Goal: Task Accomplishment & Management: Manage account settings

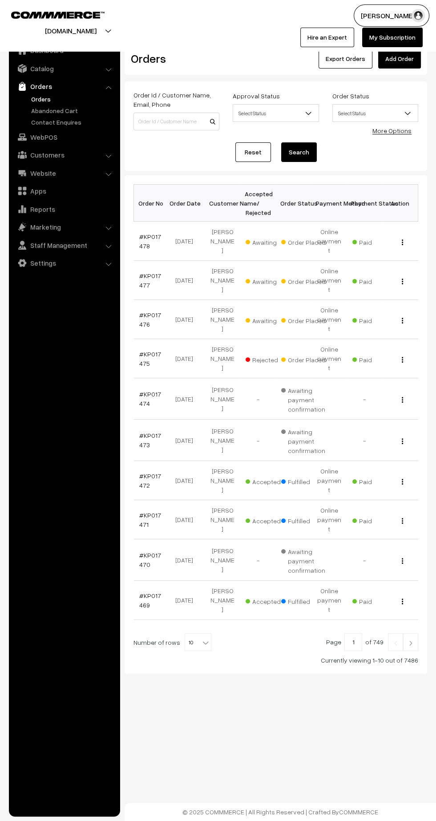
click at [146, 233] on link "#KP017478" at bounding box center [150, 241] width 22 height 17
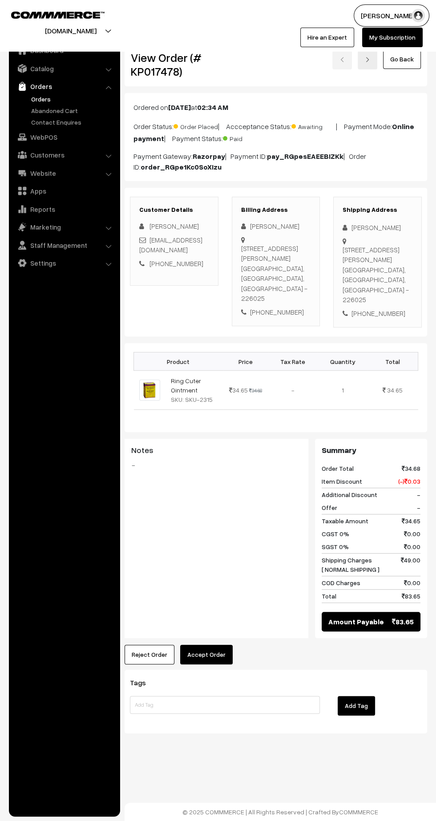
click at [205, 645] on button "Accept Order" at bounding box center [206, 655] width 53 height 20
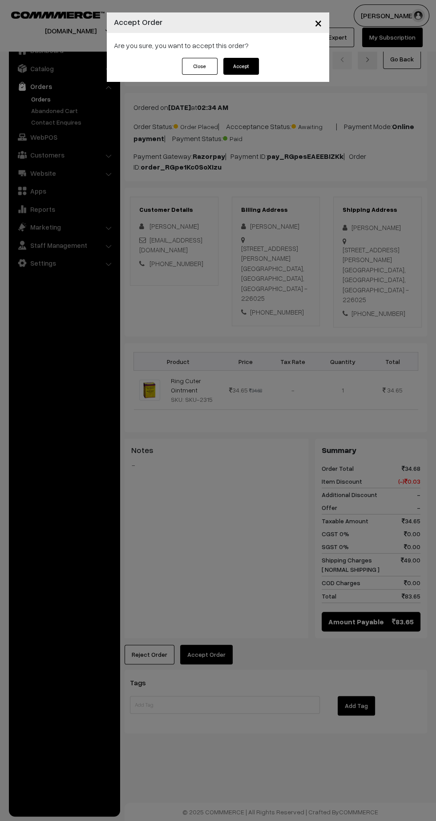
click at [249, 61] on button "Accept" at bounding box center [241, 66] width 36 height 17
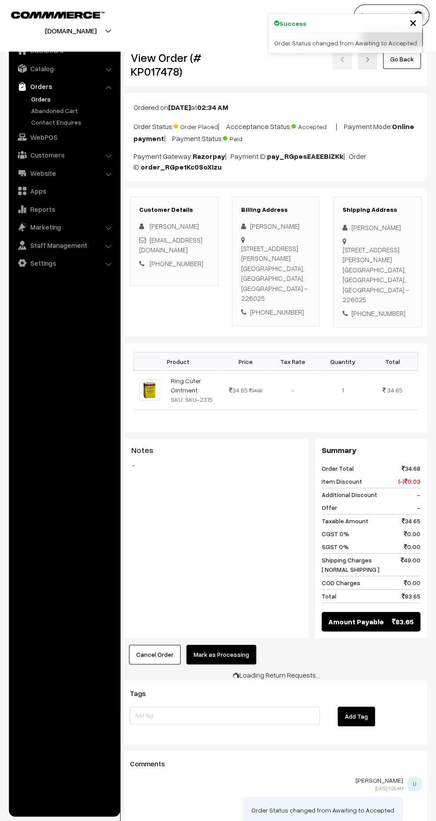
click at [233, 645] on button "Mark as Processing" at bounding box center [222, 655] width 70 height 20
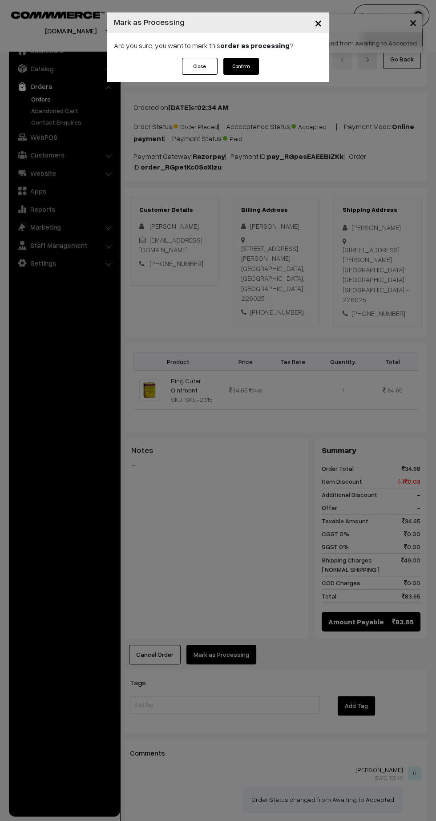
click at [241, 66] on button "Confirm" at bounding box center [241, 66] width 36 height 17
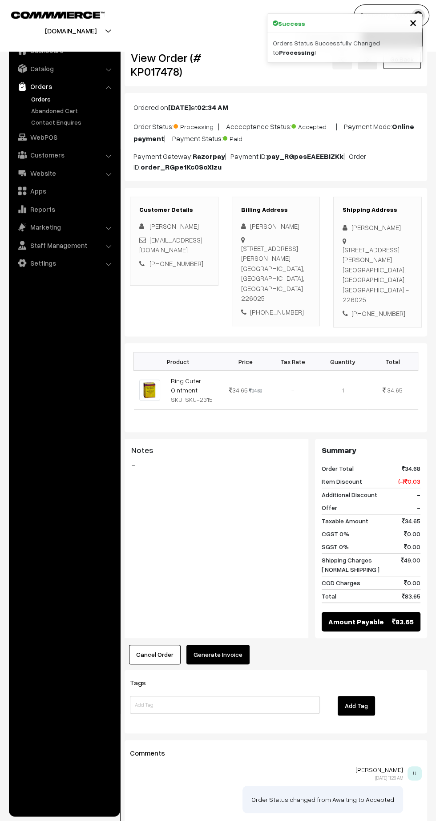
click at [175, 377] on link "Ring Cuter Ointment" at bounding box center [186, 385] width 30 height 17
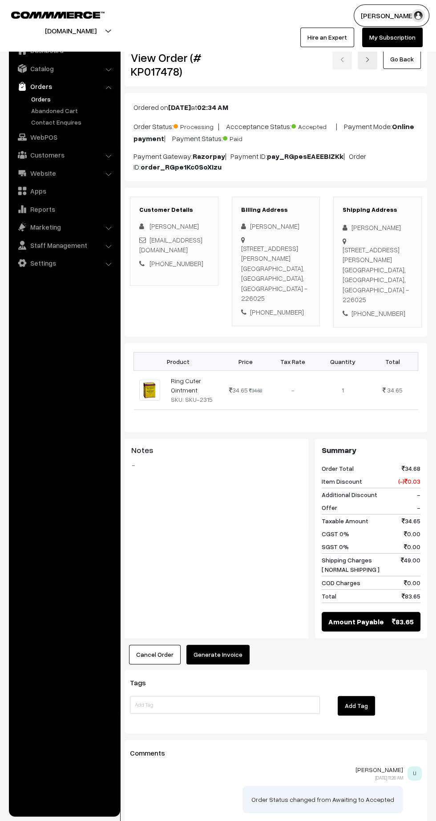
click at [219, 645] on button "Generate Invoice" at bounding box center [218, 655] width 63 height 20
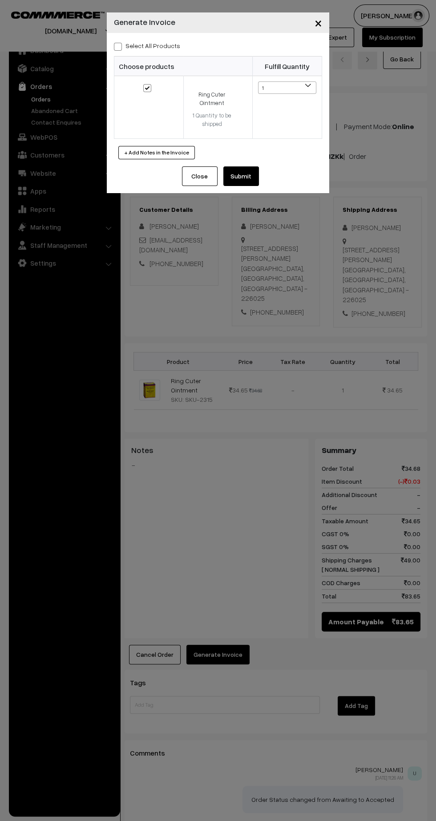
click at [251, 176] on button "Submit" at bounding box center [241, 176] width 36 height 20
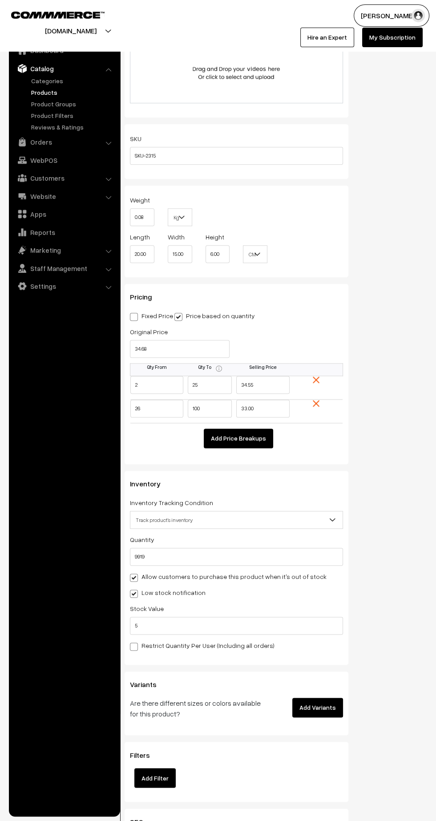
scroll to position [583, 0]
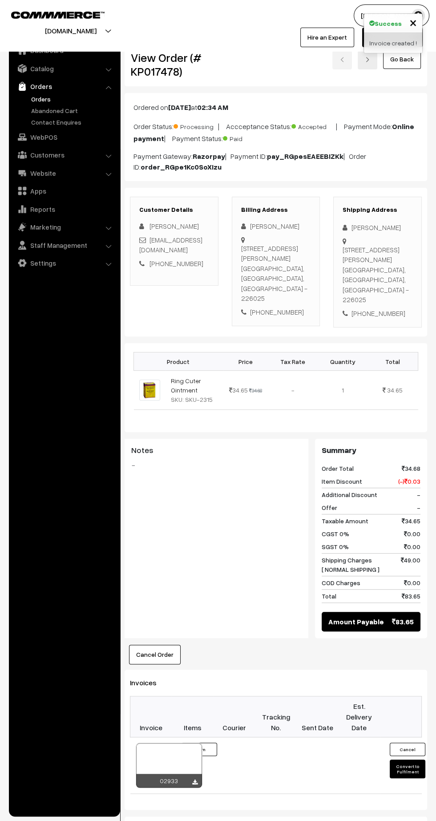
click at [195, 780] on icon at bounding box center [194, 783] width 5 height 6
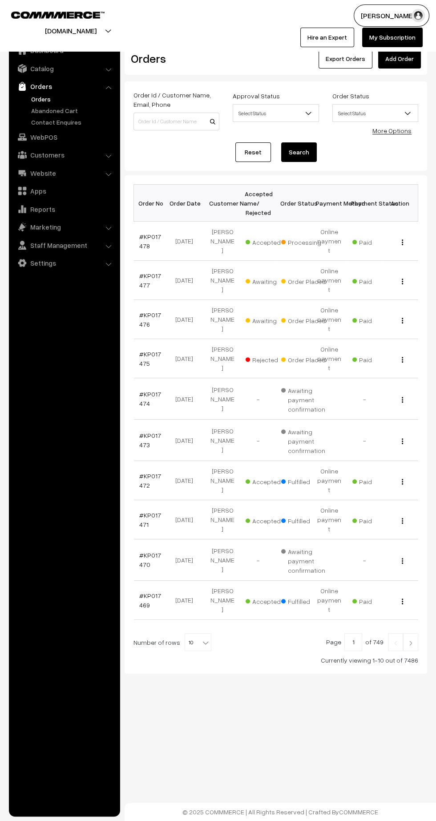
click link "#KP017477"
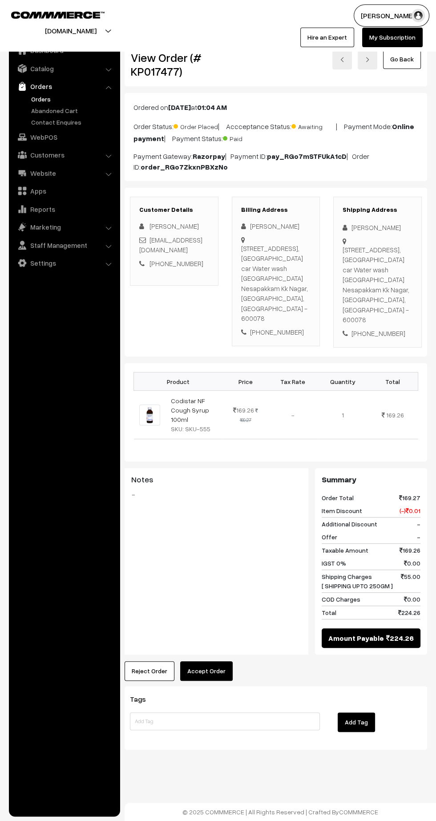
click at [213, 661] on button "Accept Order" at bounding box center [206, 671] width 53 height 20
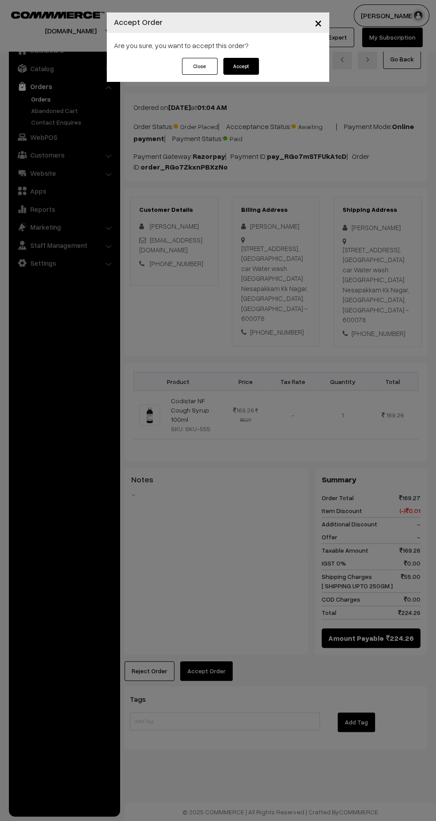
click at [241, 66] on button "Accept" at bounding box center [241, 66] width 36 height 17
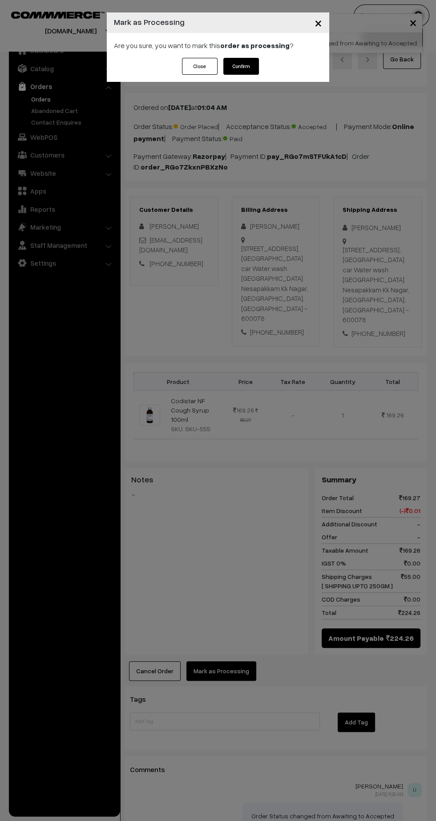
click at [242, 67] on button "Confirm" at bounding box center [241, 66] width 36 height 17
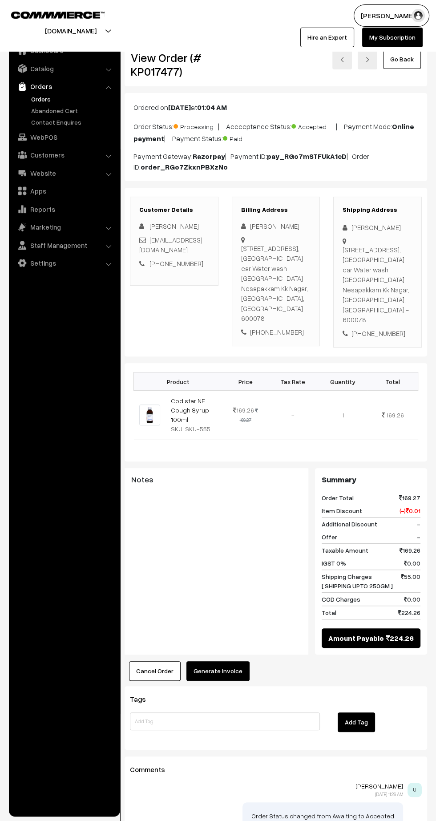
click at [264, 661] on div "Cancel Order × Cancel Order Are you sure, you want to cancel this order? Close …" at bounding box center [276, 671] width 303 height 20
click at [227, 661] on button "Generate Invoice" at bounding box center [218, 671] width 63 height 20
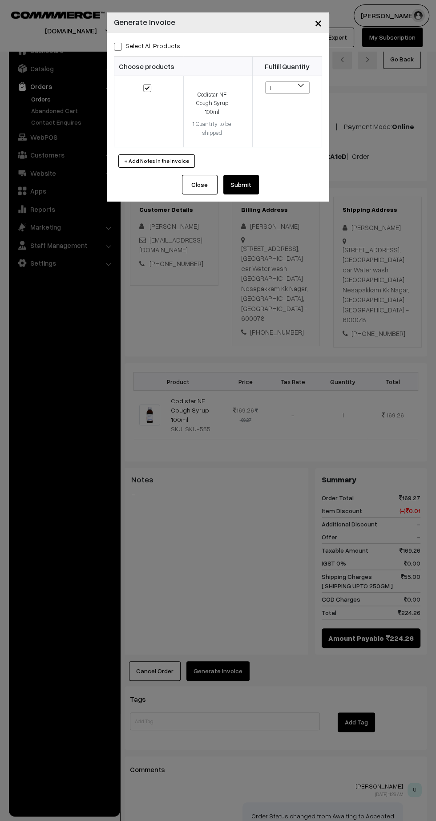
click at [248, 177] on button "Submit" at bounding box center [241, 185] width 36 height 20
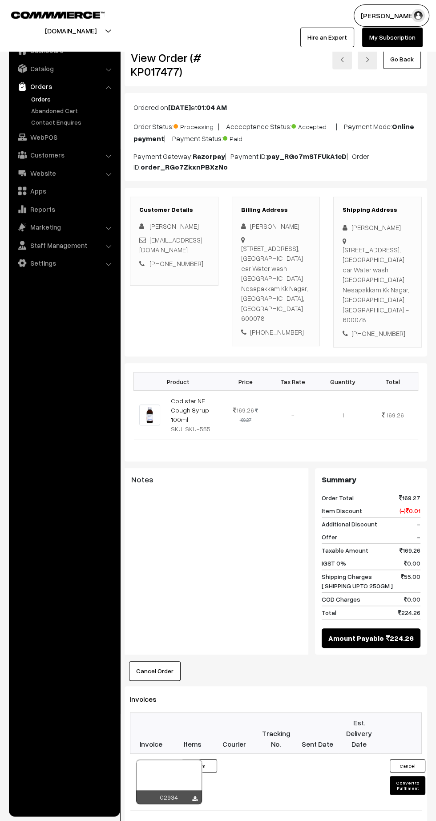
click at [195, 796] on icon at bounding box center [194, 799] width 5 height 6
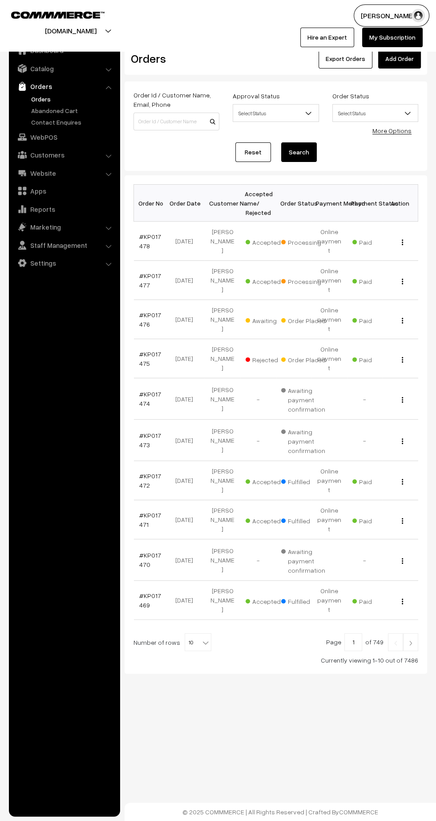
click at [140, 311] on link "#KP017476" at bounding box center [150, 319] width 22 height 17
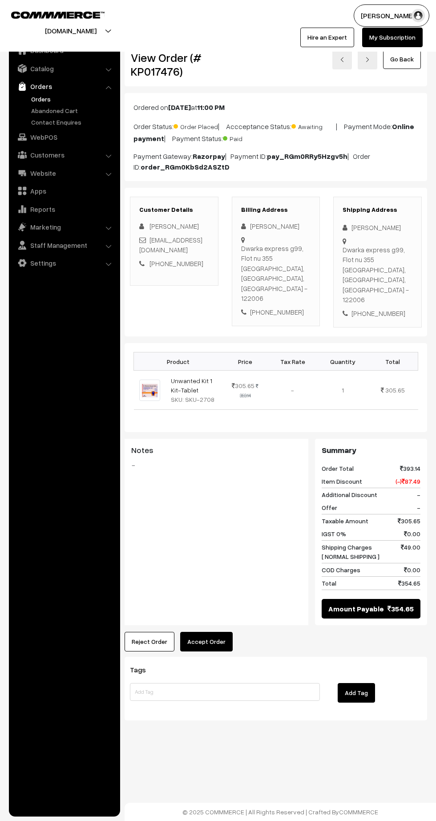
click at [199, 632] on button "Accept Order" at bounding box center [206, 642] width 53 height 20
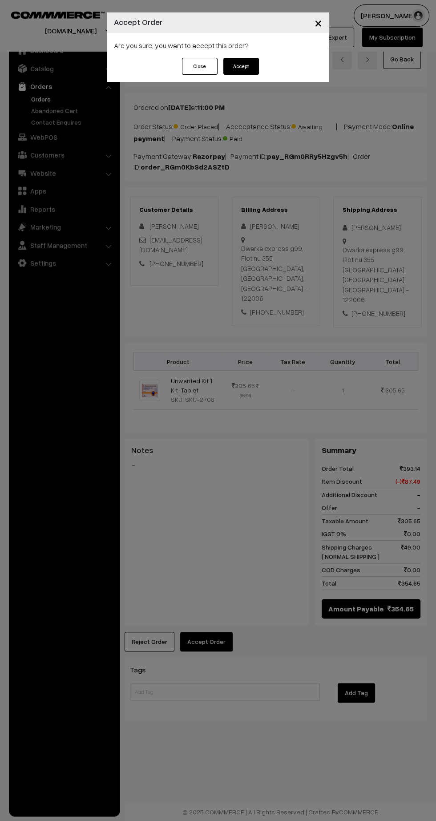
click at [234, 73] on button "Accept" at bounding box center [241, 66] width 36 height 17
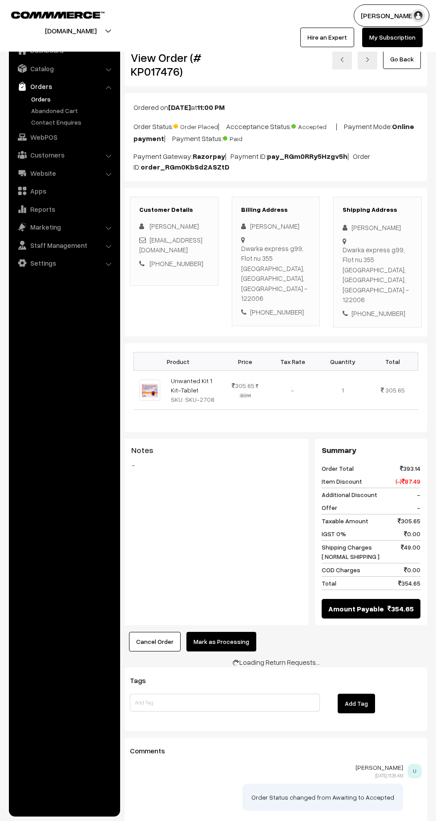
click at [239, 632] on button "Mark as Processing" at bounding box center [222, 642] width 70 height 20
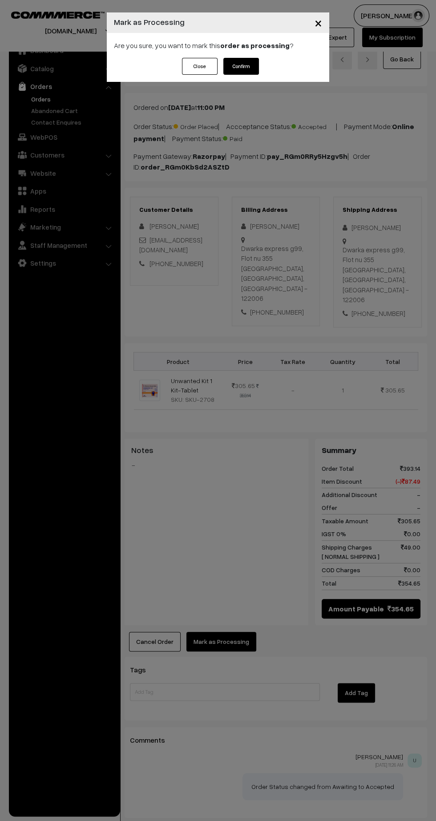
click at [243, 61] on button "Confirm" at bounding box center [241, 66] width 36 height 17
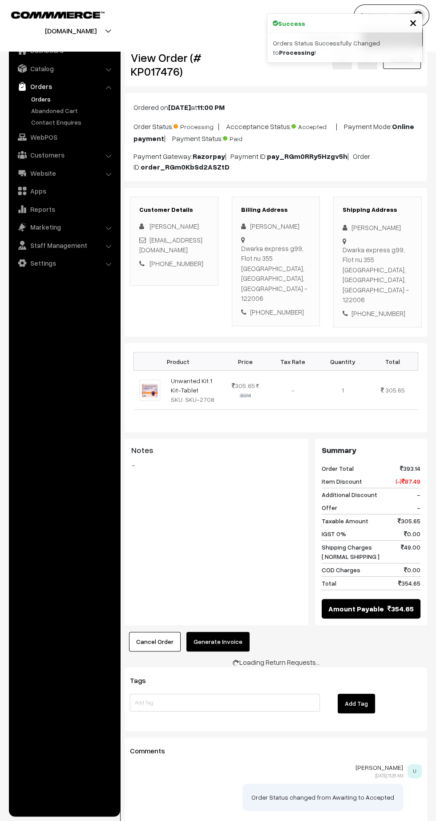
click at [219, 632] on button "Generate Invoice" at bounding box center [218, 642] width 63 height 20
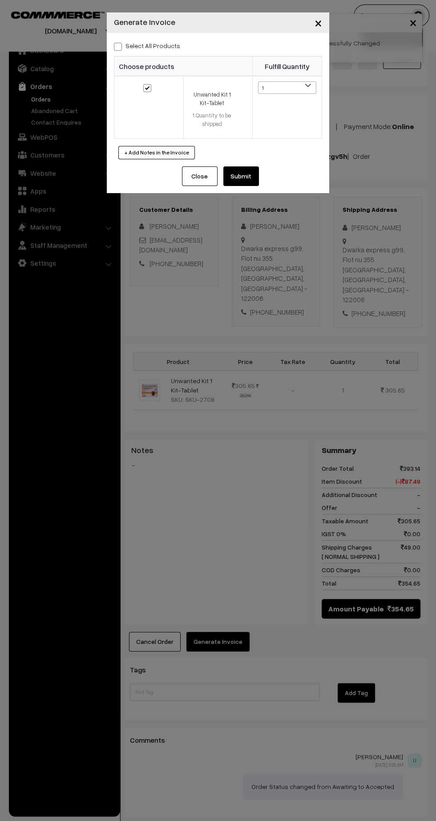
click at [251, 182] on button "Submit" at bounding box center [241, 176] width 36 height 20
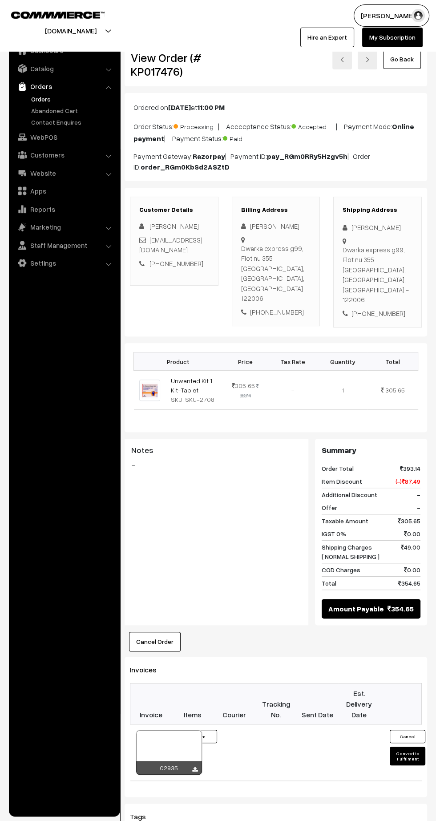
click at [194, 767] on icon at bounding box center [194, 770] width 5 height 6
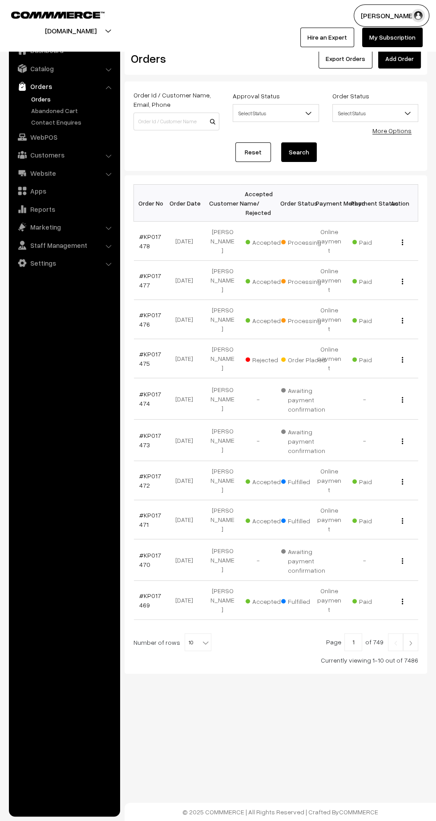
click at [142, 272] on link "#KP017477" at bounding box center [150, 280] width 22 height 17
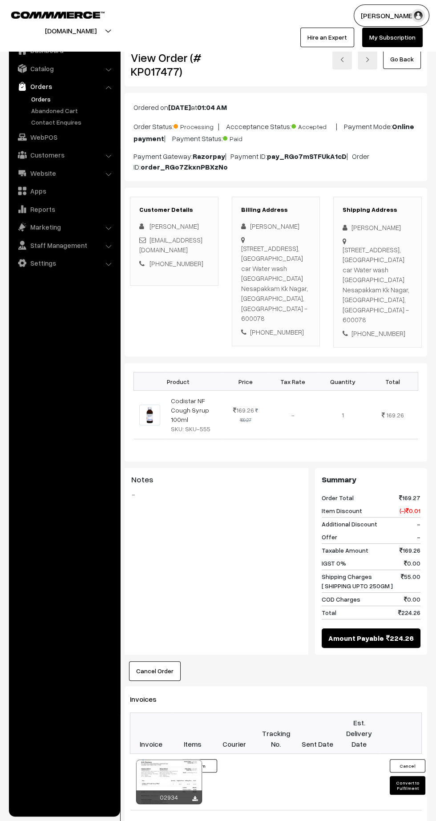
click at [182, 791] on div "02934" at bounding box center [169, 798] width 66 height 14
click at [195, 796] on icon at bounding box center [194, 799] width 5 height 6
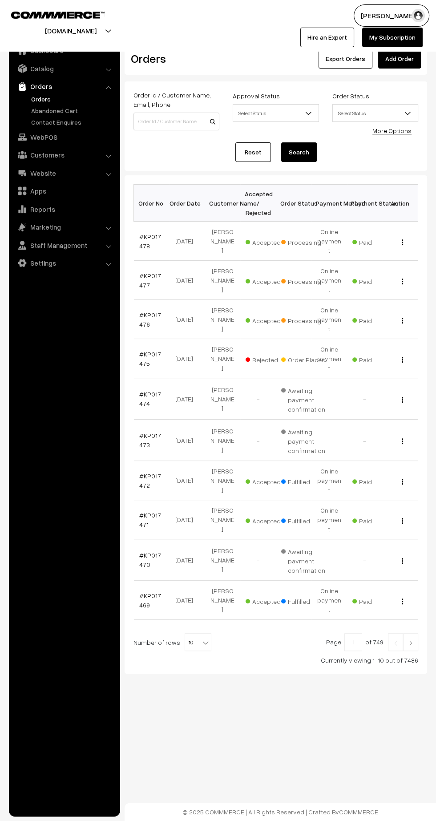
click at [150, 233] on link "#KP017478" at bounding box center [150, 241] width 22 height 17
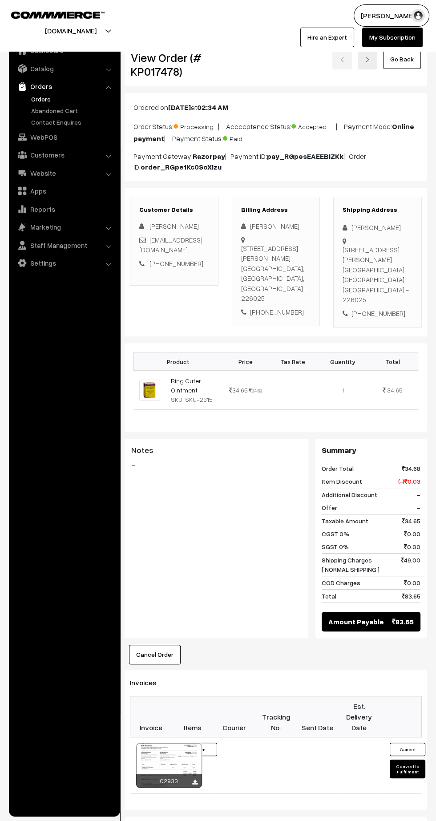
click at [192, 780] on icon at bounding box center [194, 783] width 5 height 6
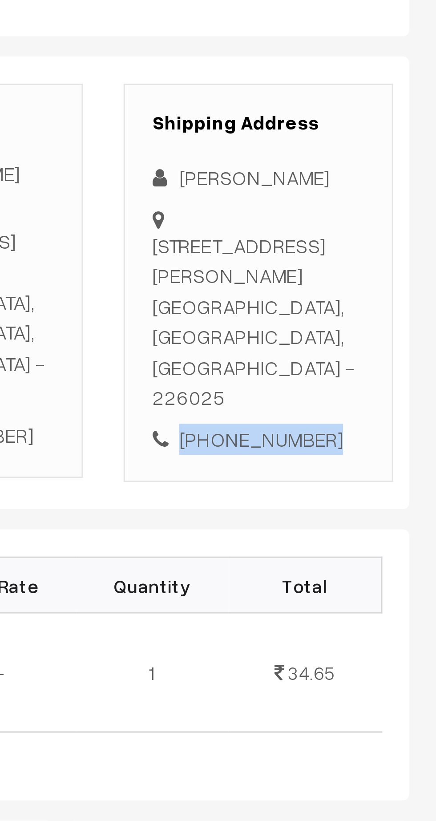
click at [383, 305] on div "[PHONE_NUMBER]" at bounding box center [378, 310] width 70 height 10
copy div "8442021398"
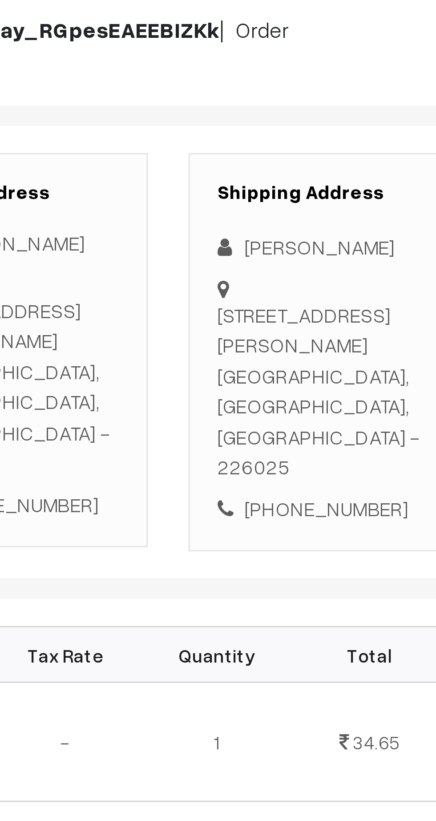
copy div "[STREET_ADDRESS]"
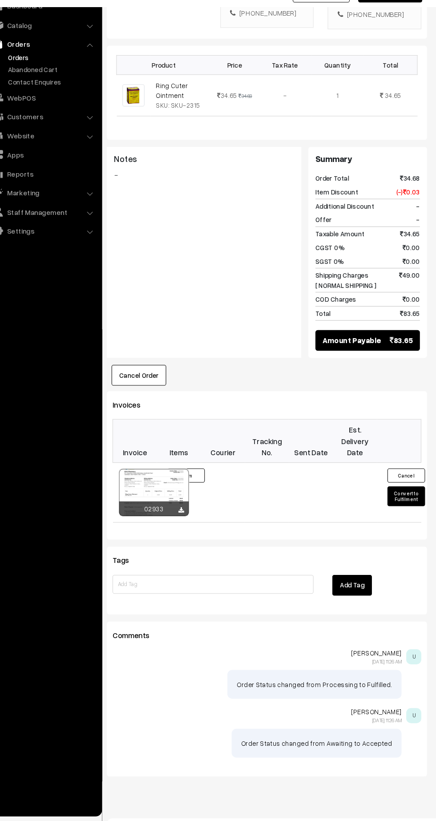
scroll to position [256, 0]
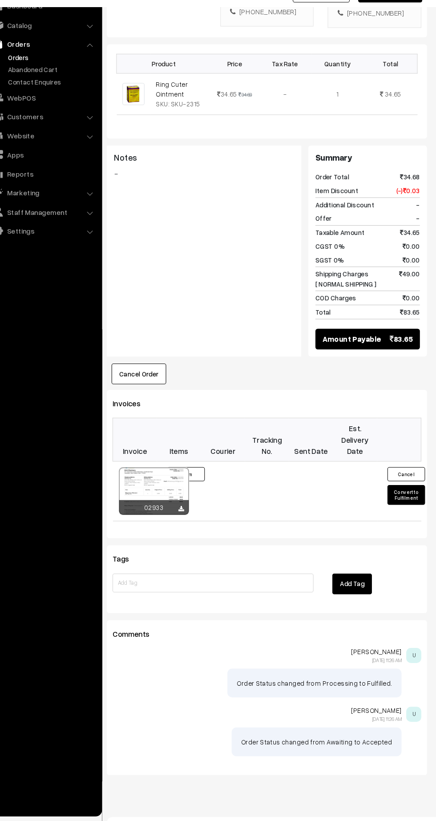
click at [408, 503] on button "Convert to Fulfilment" at bounding box center [408, 512] width 36 height 19
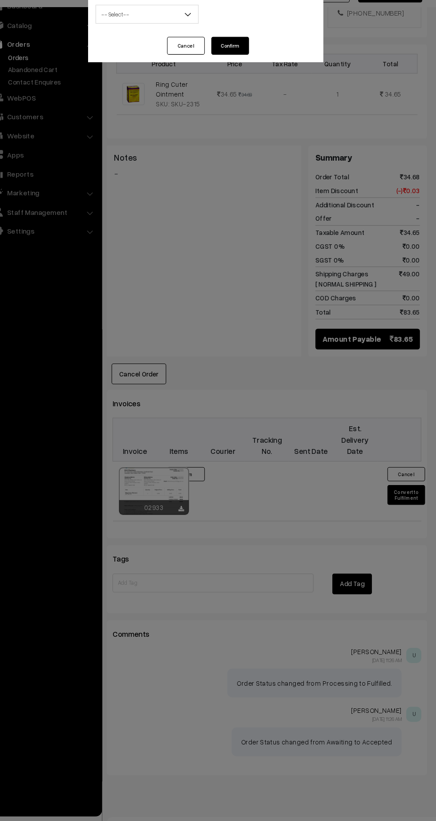
click at [157, 59] on span "-- Select --" at bounding box center [162, 59] width 97 height 16
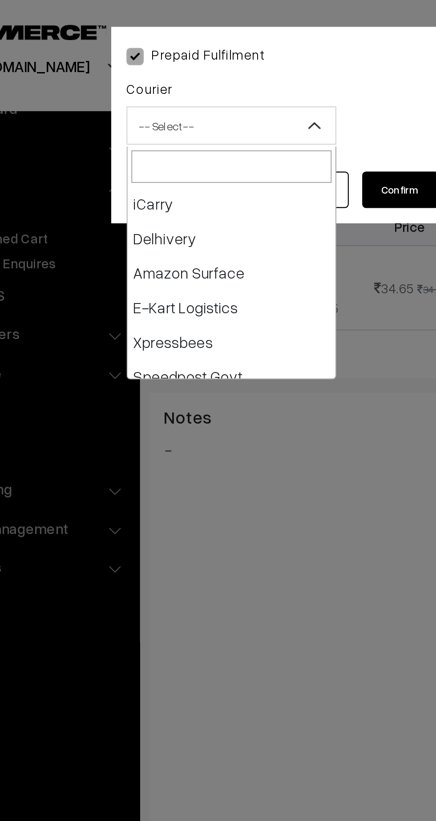
scroll to position [86, 0]
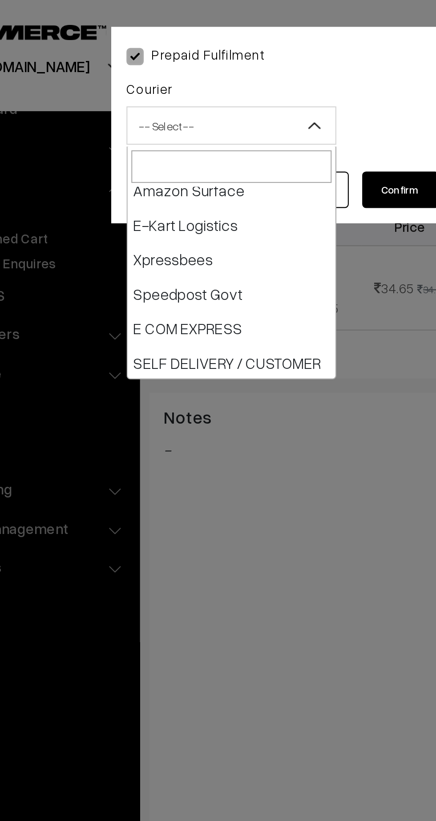
select select "6"
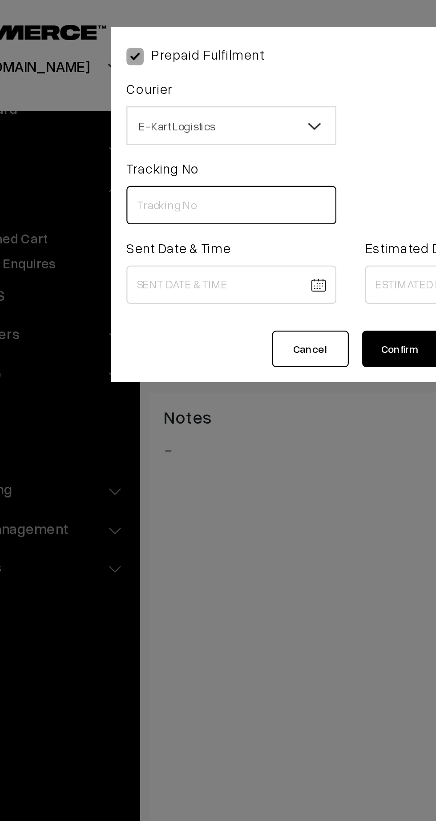
paste input "ICYP0004122732"
type input "ICYP0004122732"
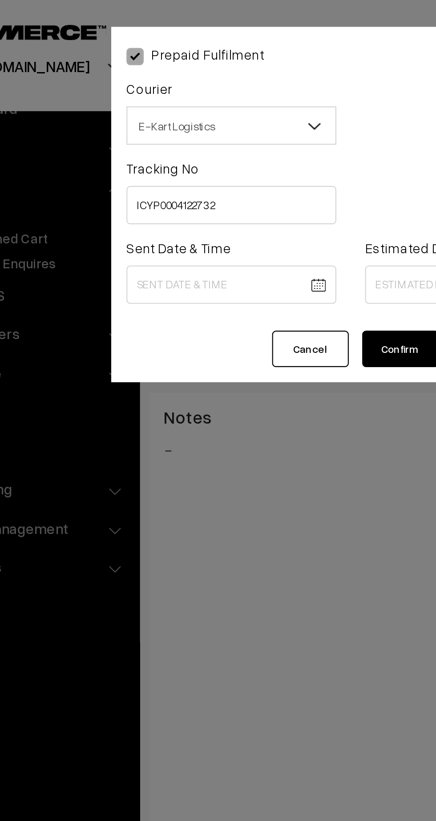
click at [164, 135] on body "Thank you for showing interest. Our team will call you shortly. Close [DOMAIN_N…" at bounding box center [218, 290] width 436 height 1092
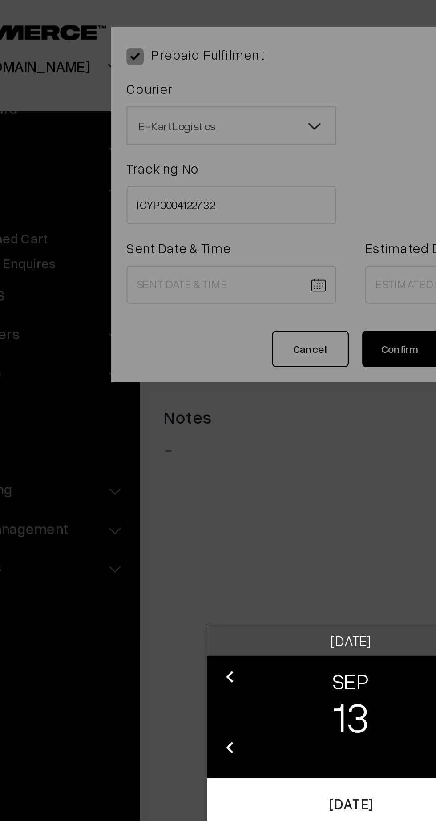
scroll to position [256, 0]
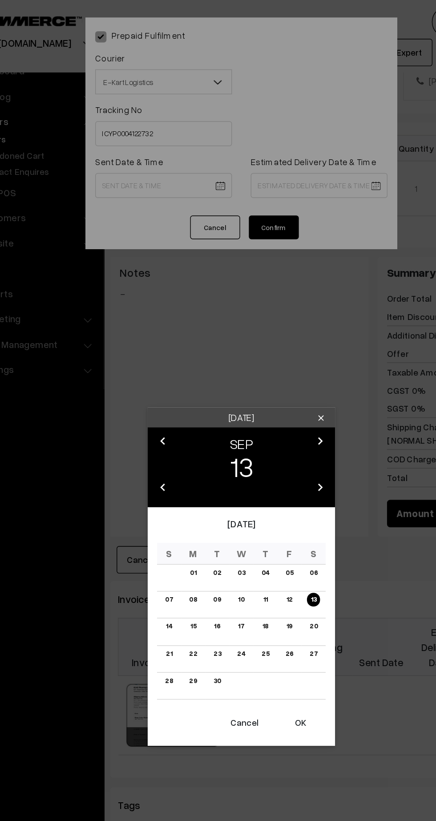
click at [270, 523] on button "OK" at bounding box center [261, 515] width 36 height 20
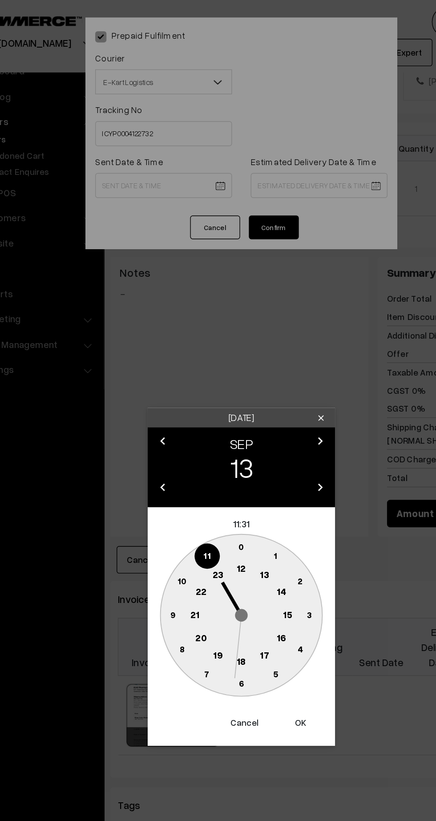
click at [218, 404] on text "12" at bounding box center [218, 405] width 7 height 8
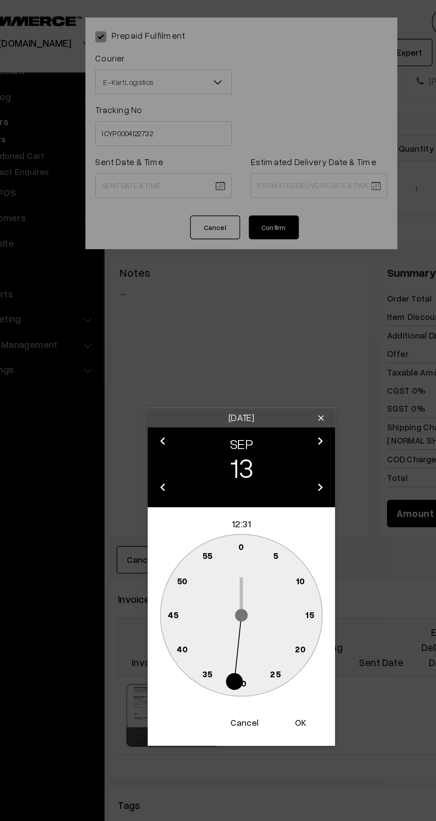
click at [167, 438] on text "45" at bounding box center [170, 438] width 8 height 8
type input "[DATE] 12:45"
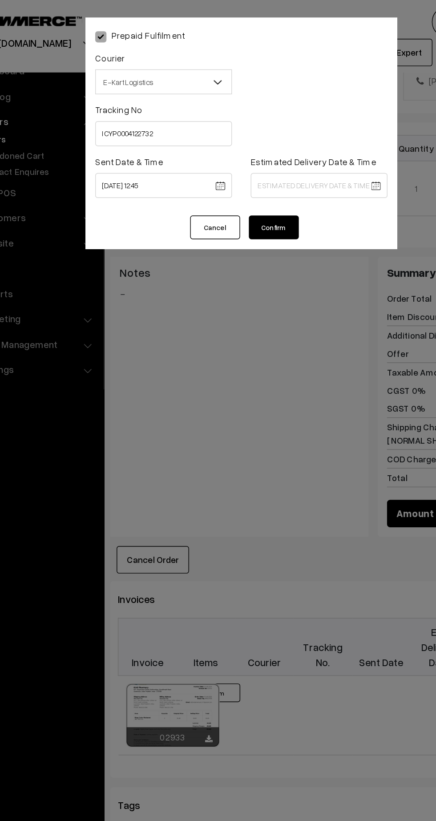
click at [295, 130] on body "Thank you for showing interest. Our team will call you shortly. Close [DOMAIN_N…" at bounding box center [218, 290] width 436 height 1092
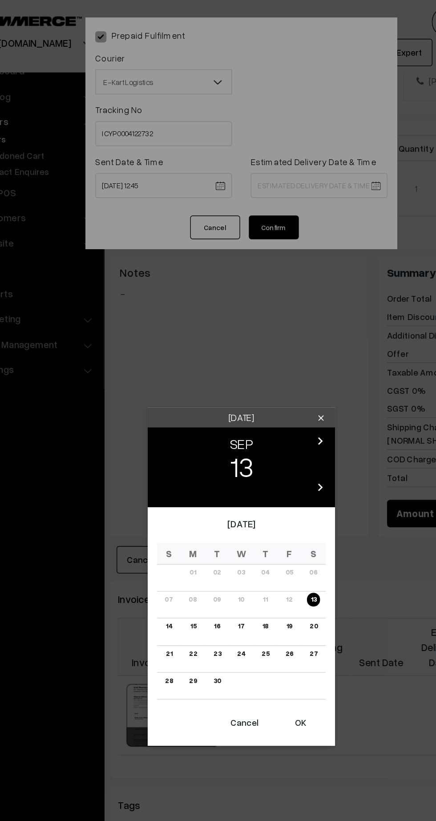
click at [216, 448] on link "17" at bounding box center [218, 446] width 10 height 9
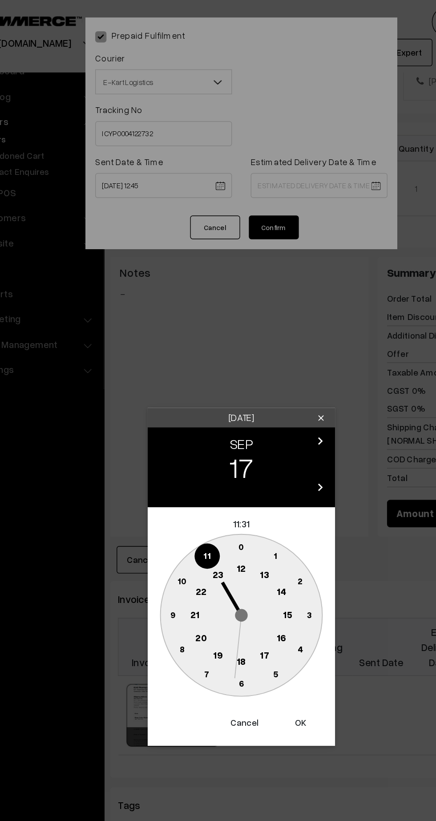
click at [187, 438] on text "21" at bounding box center [185, 438] width 7 height 8
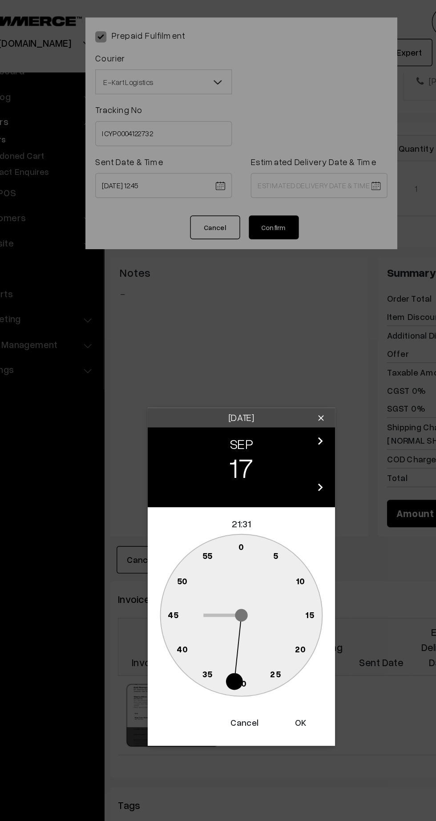
click at [216, 486] on text "30" at bounding box center [219, 487] width 8 height 8
type input "[DATE] 21:30"
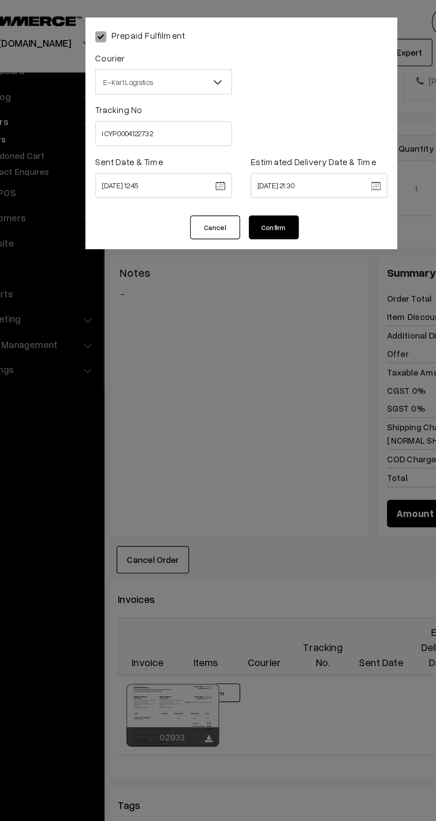
click at [244, 166] on button "Confirm" at bounding box center [241, 162] width 36 height 17
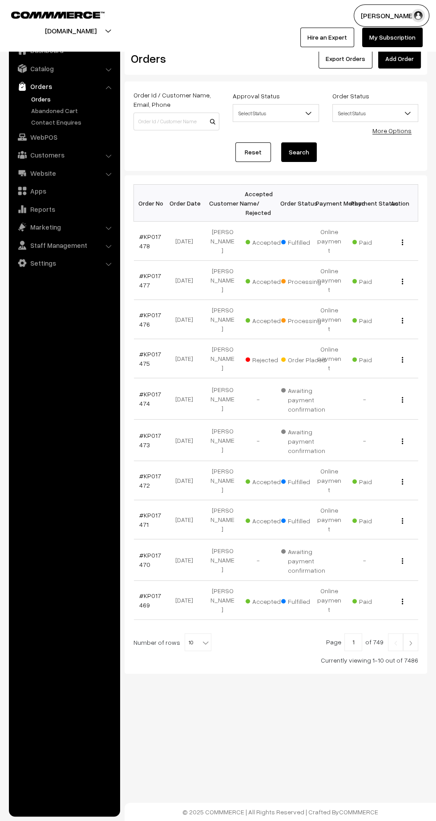
click at [142, 272] on link "#KP017477" at bounding box center [150, 280] width 22 height 17
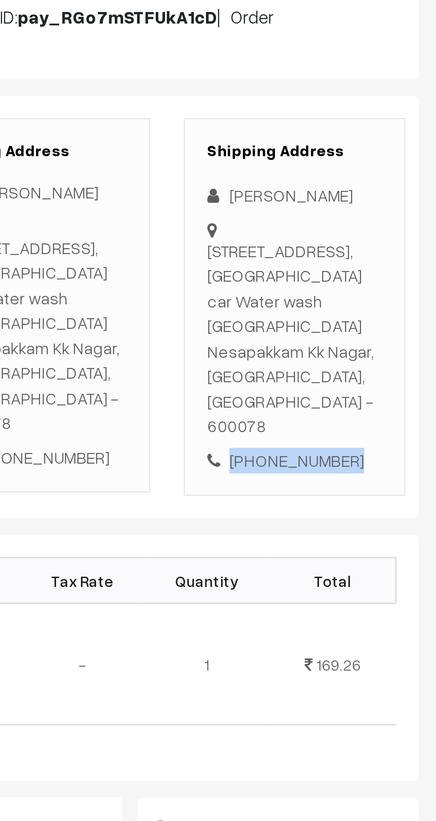
click at [384, 329] on div "[PHONE_NUMBER]" at bounding box center [378, 334] width 70 height 10
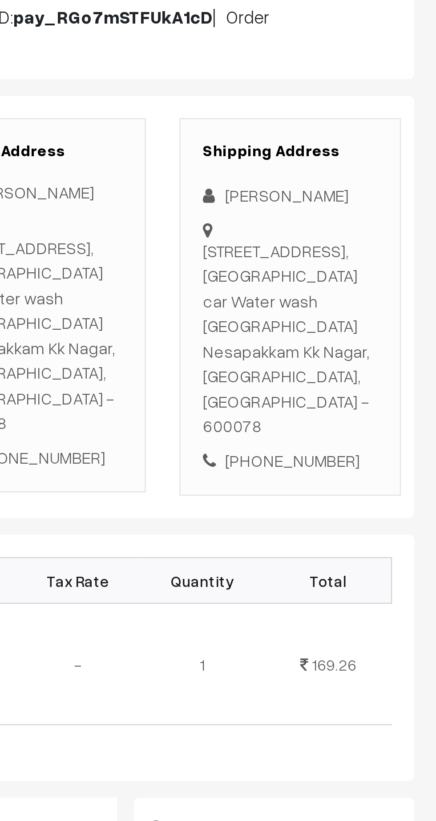
copy div "[PERSON_NAME]"
click at [382, 329] on div "[PHONE_NUMBER]" at bounding box center [378, 334] width 70 height 10
copy div "9445247464"
click at [387, 329] on div "[PHONE_NUMBER]" at bounding box center [378, 334] width 70 height 10
copy div "9445247464"
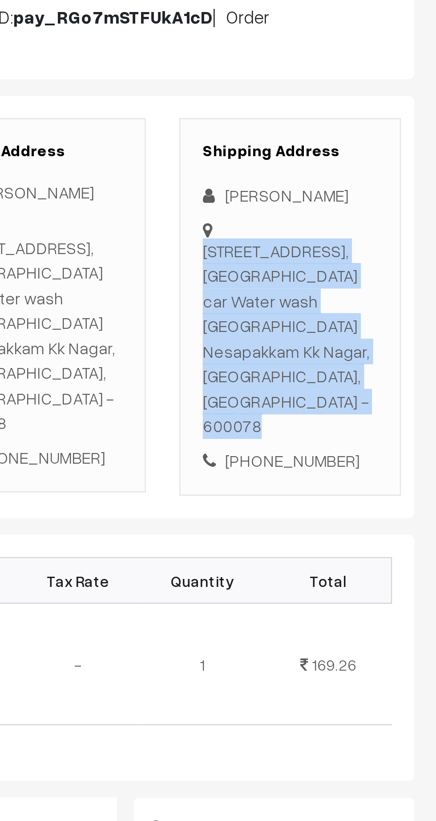
copy div "[STREET_ADDRESS]"
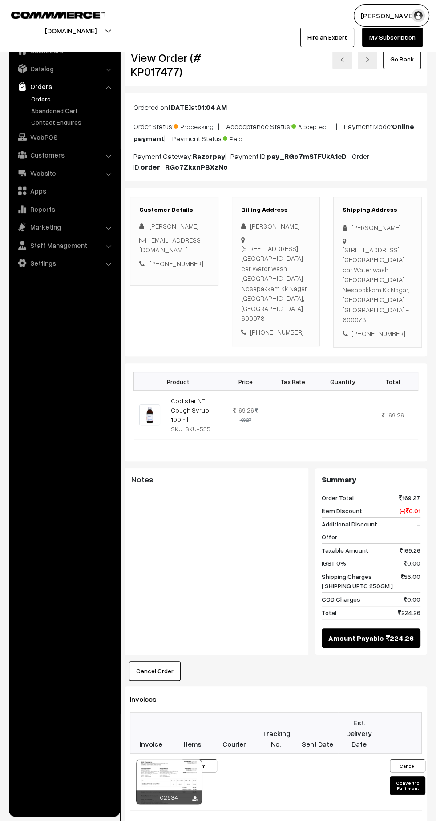
click at [407, 776] on button "Convert to Fulfilment" at bounding box center [408, 785] width 36 height 19
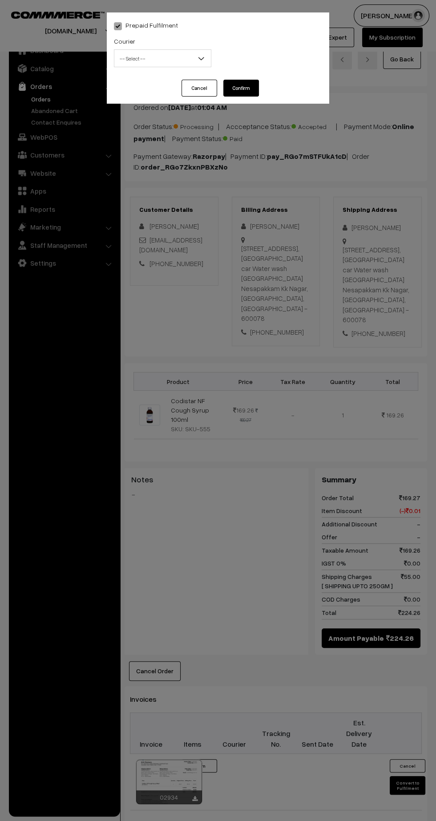
click at [169, 59] on span "-- Select --" at bounding box center [162, 59] width 97 height 16
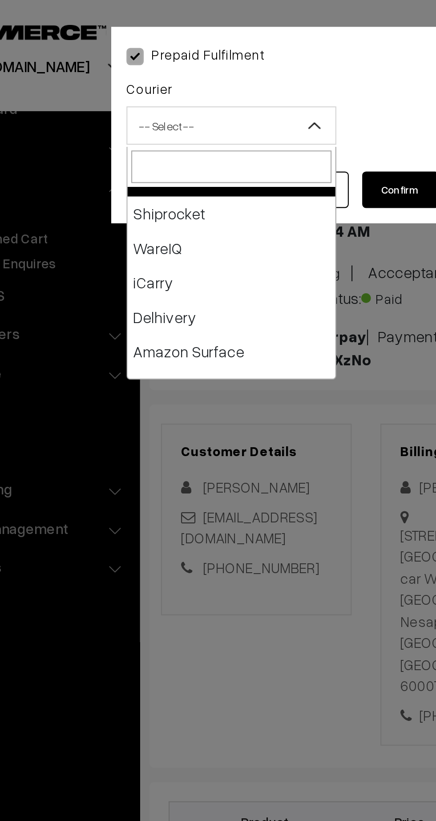
scroll to position [13, 0]
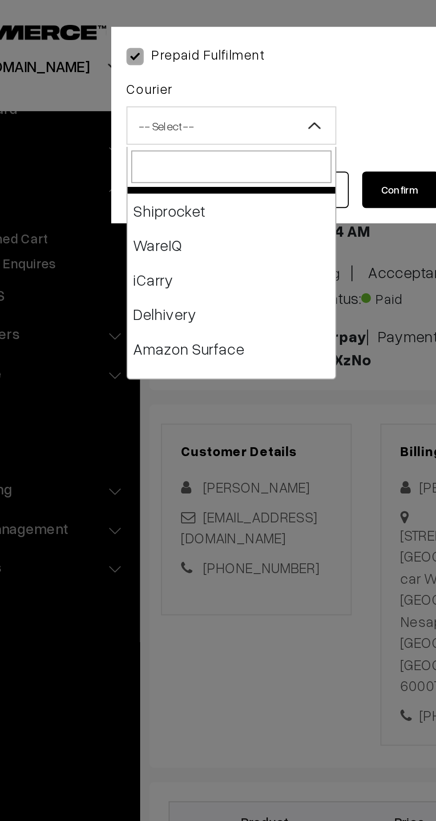
select select "5"
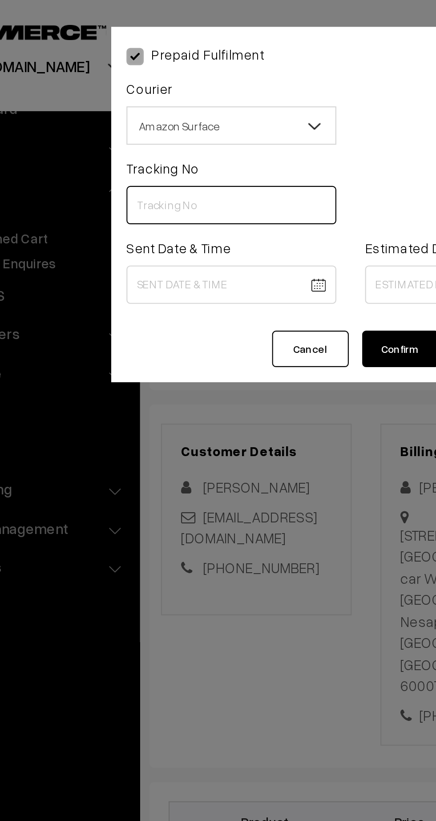
paste input "363412420867"
type input "363412420867"
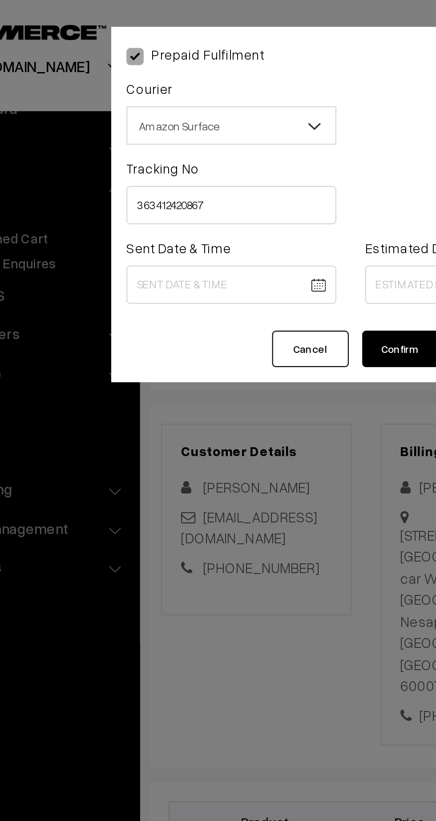
click at [174, 133] on body "Thank you for showing interest. Our team will call you shortly. Close kirtiphar…" at bounding box center [218, 554] width 436 height 1108
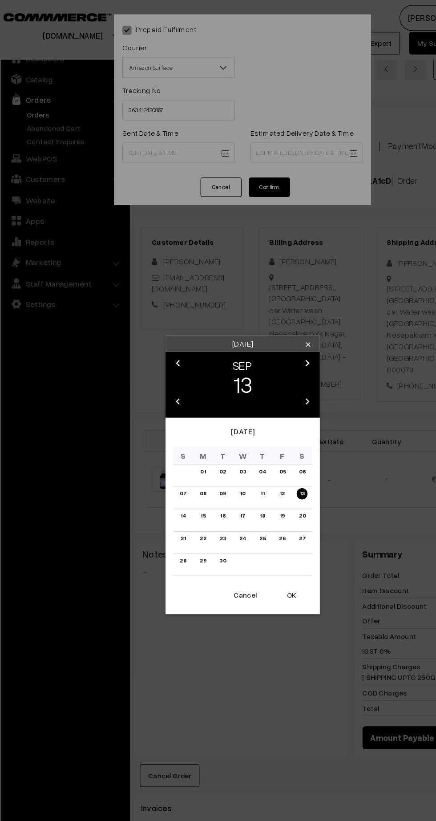
click at [263, 520] on button "OK" at bounding box center [261, 515] width 36 height 20
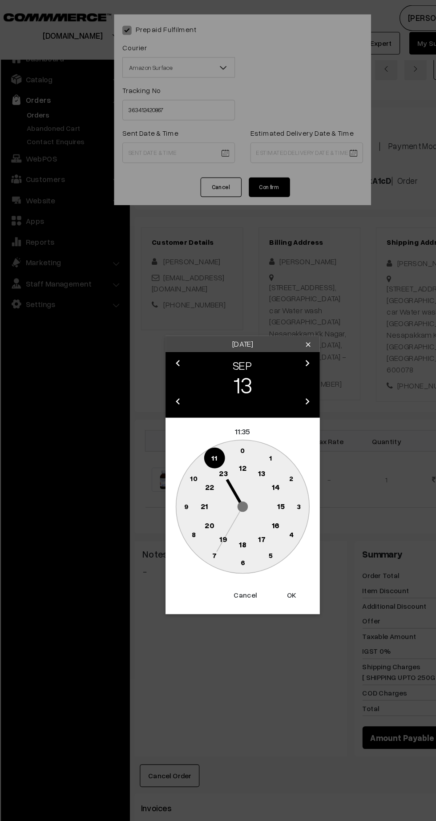
click at [215, 408] on text "12" at bounding box center [218, 405] width 7 height 8
click at [166, 438] on text "45" at bounding box center [170, 438] width 8 height 8
type input "13-09-2025 12:45"
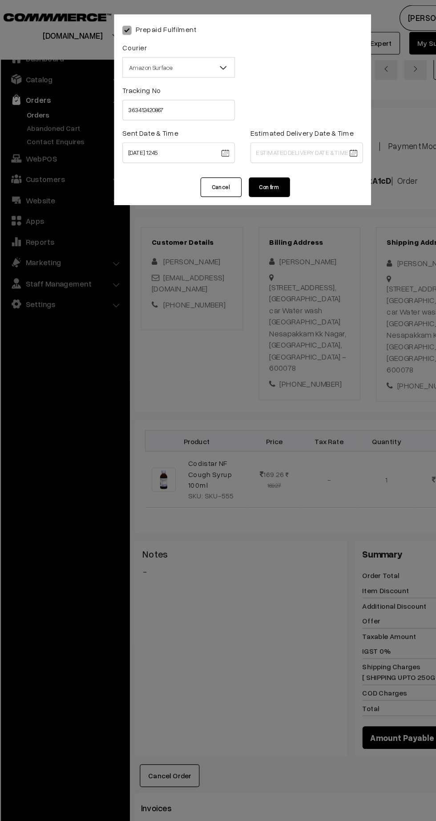
click at [288, 133] on body "Thank you for showing interest. Our team will call you shortly. Close kirtiphar…" at bounding box center [218, 554] width 436 height 1108
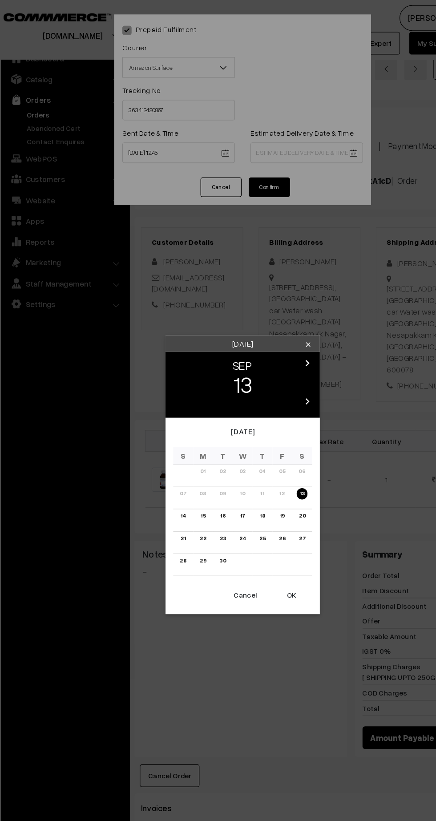
click at [254, 448] on link "19" at bounding box center [252, 446] width 10 height 9
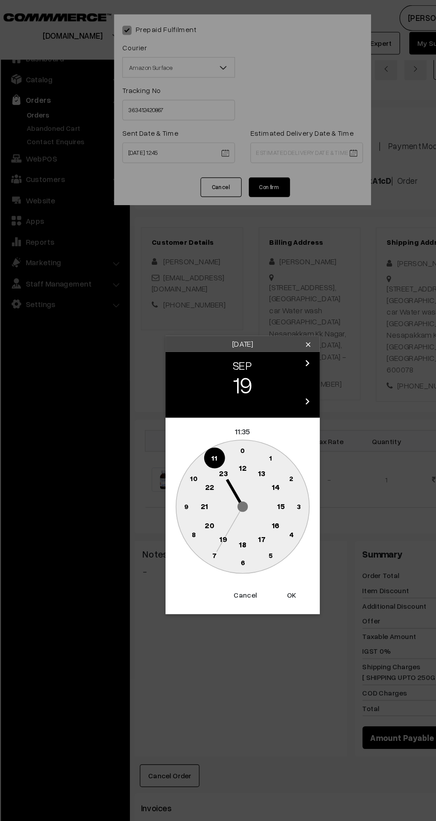
click at [186, 438] on text "21" at bounding box center [185, 438] width 7 height 8
click at [218, 493] on circle at bounding box center [218, 487] width 18 height 18
type input "19-09-2025 21:30"
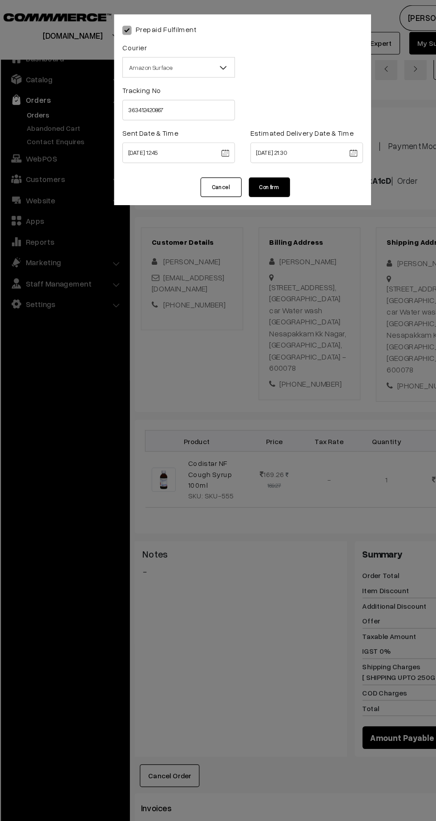
click at [251, 164] on button "Confirm" at bounding box center [241, 162] width 36 height 17
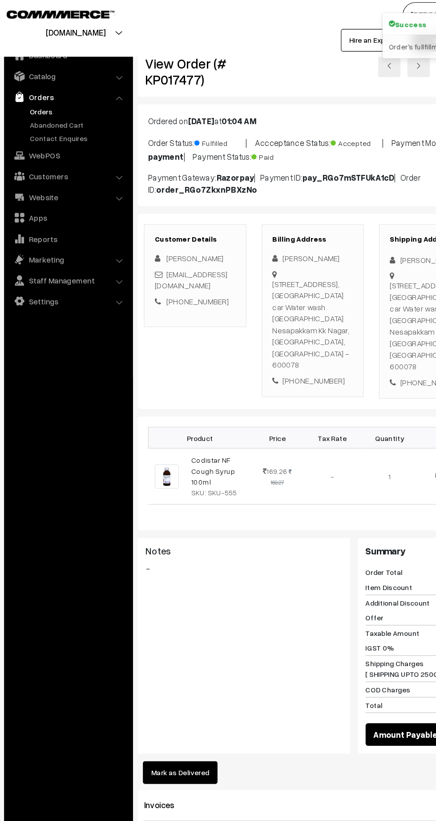
scroll to position [8, 0]
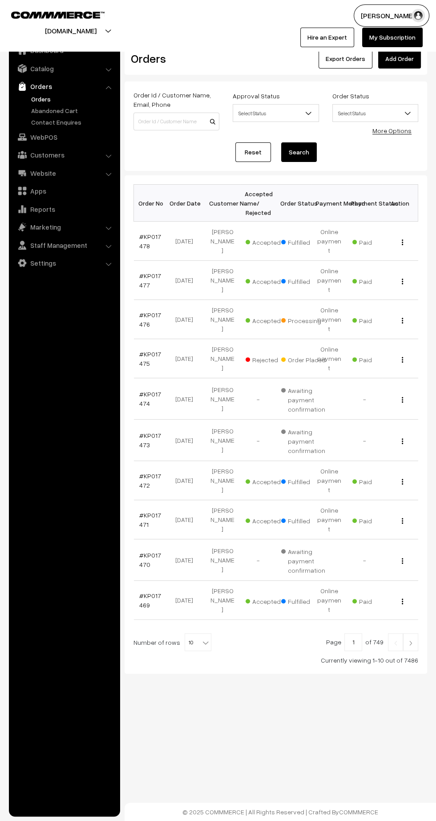
click at [142, 311] on link "#KP017476" at bounding box center [150, 319] width 22 height 17
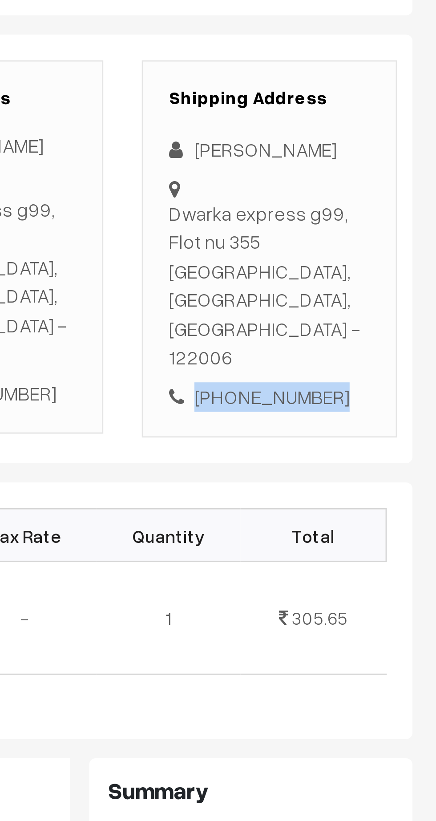
click at [385, 308] on div "+91 7903488845" at bounding box center [378, 313] width 70 height 10
copy div "7903488845"
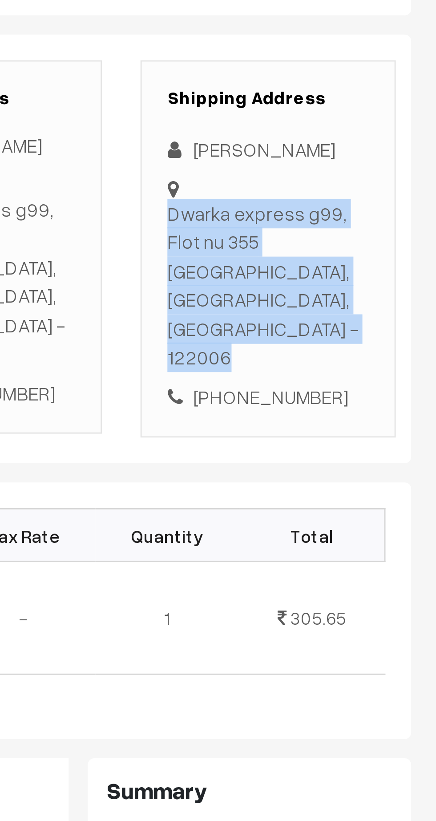
copy div "Dwarka express g99, Flot nu 355 gurugram, Delhi, India - 122006"
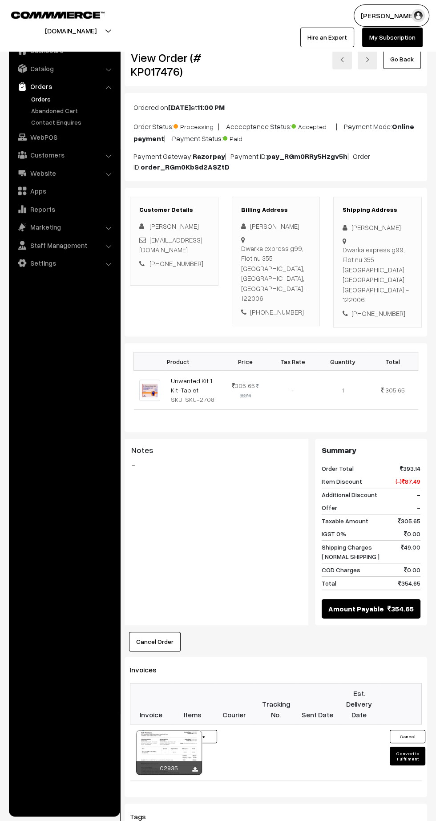
click at [401, 747] on button "Convert to Fulfilment" at bounding box center [408, 756] width 36 height 19
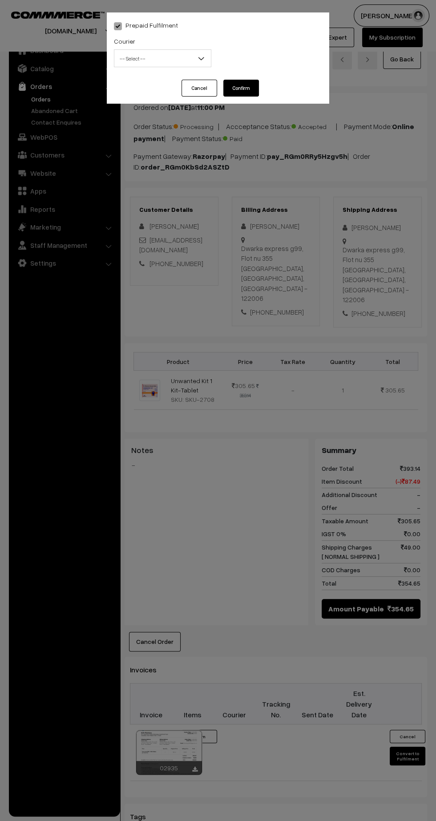
click at [159, 62] on span "-- Select --" at bounding box center [162, 59] width 97 height 16
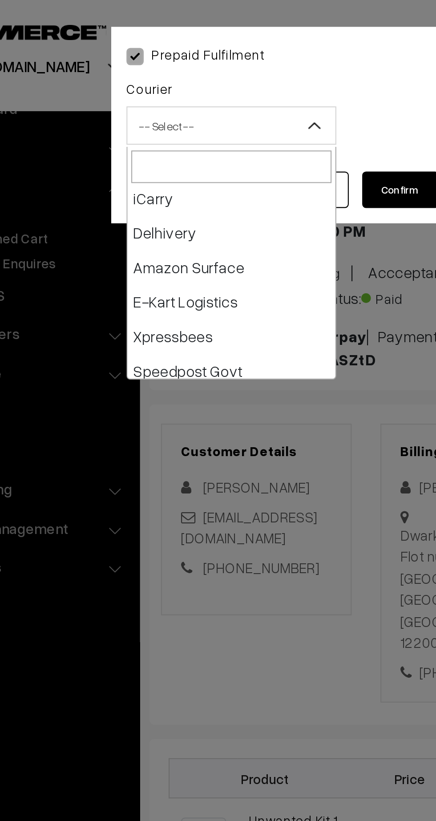
scroll to position [70, 0]
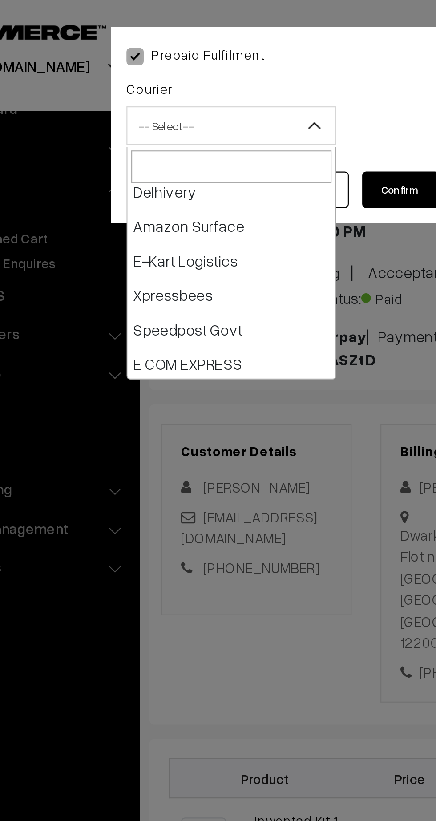
select select "6"
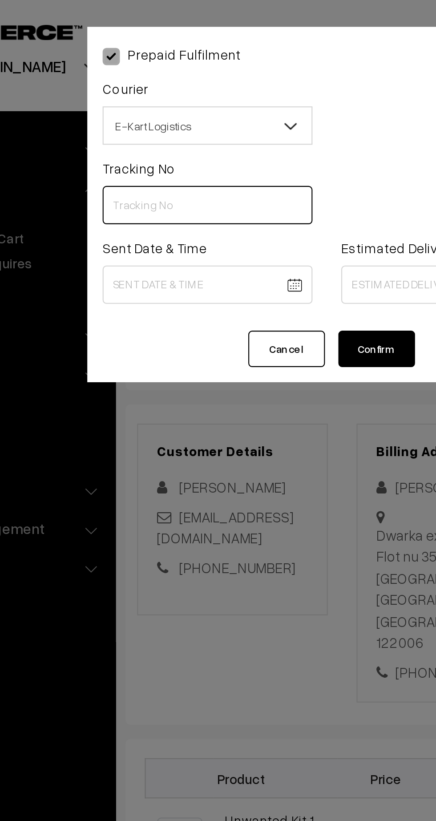
paste input "ICYP0004122815"
type input "ICYP0004122815"
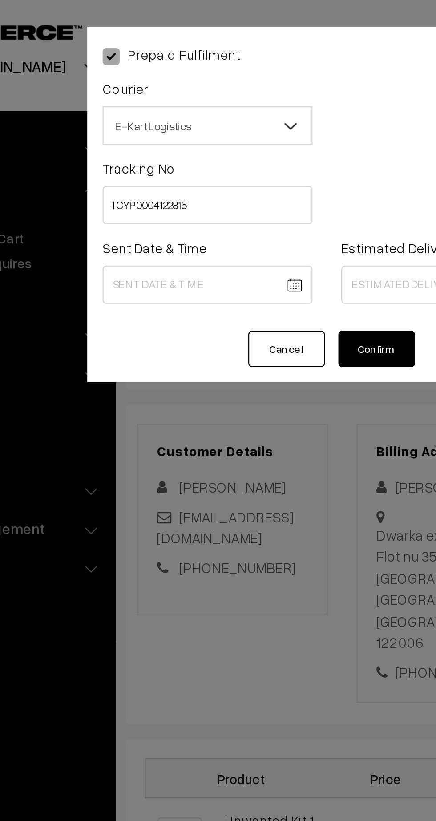
click at [163, 134] on body "Thank you for showing interest. Our team will call you shortly. Close kirtiphar…" at bounding box center [218, 539] width 436 height 1079
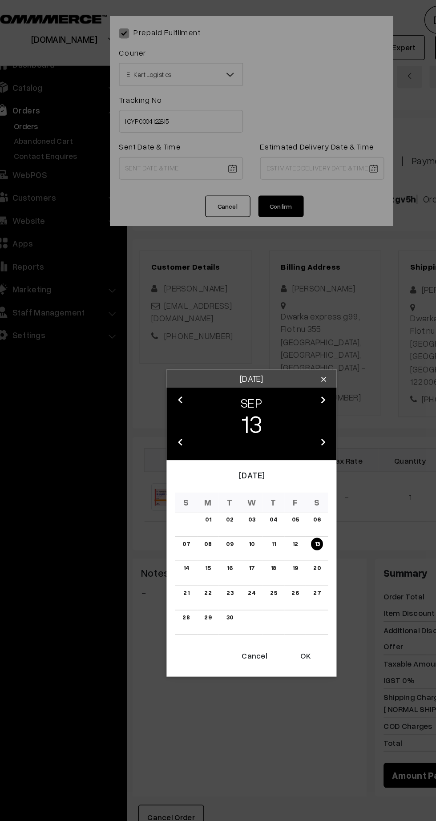
click at [263, 524] on button "OK" at bounding box center [261, 515] width 36 height 20
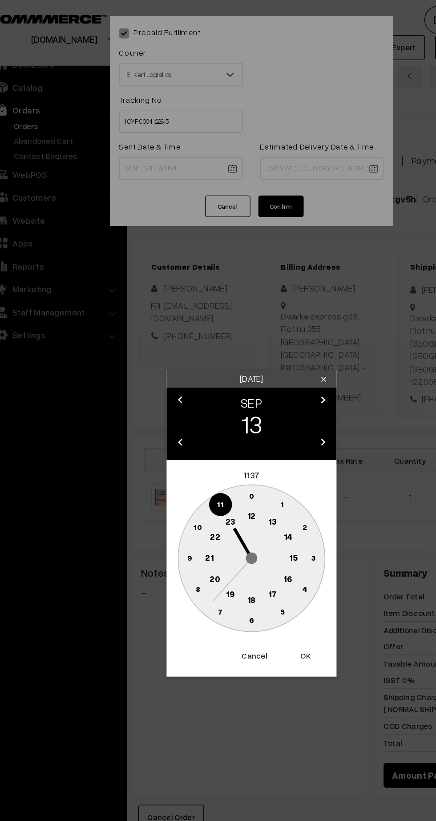
click at [216, 405] on text "12" at bounding box center [218, 405] width 7 height 8
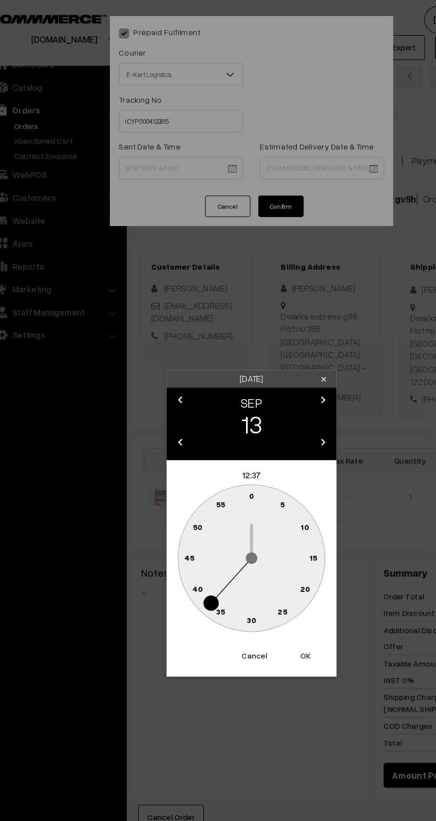
click at [166, 437] on text "45" at bounding box center [170, 438] width 8 height 8
type input "13-09-2025 12:45"
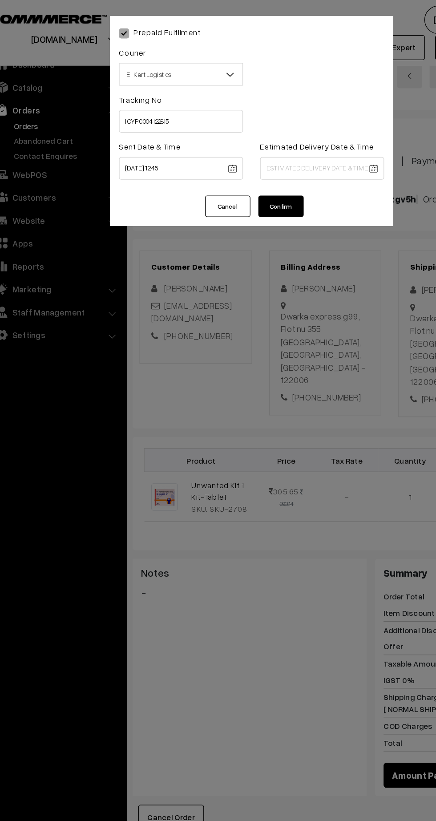
click at [285, 133] on body "Thank you for showing interest. Our team will call you shortly. Close kirtiphar…" at bounding box center [218, 539] width 436 height 1079
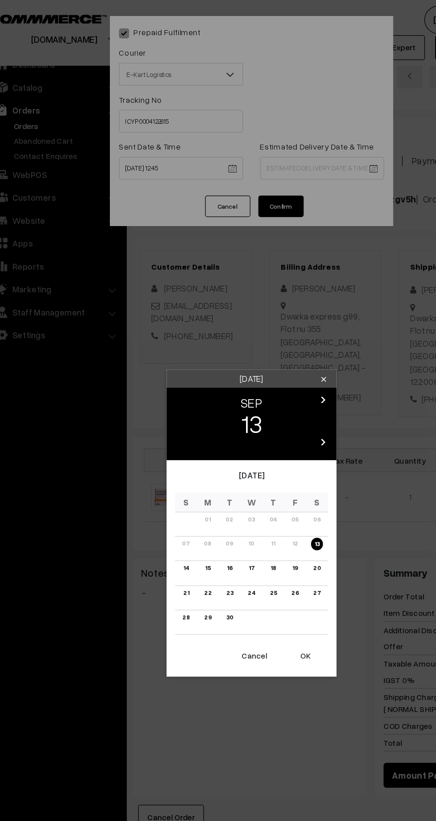
click at [252, 448] on link "19" at bounding box center [252, 446] width 10 height 9
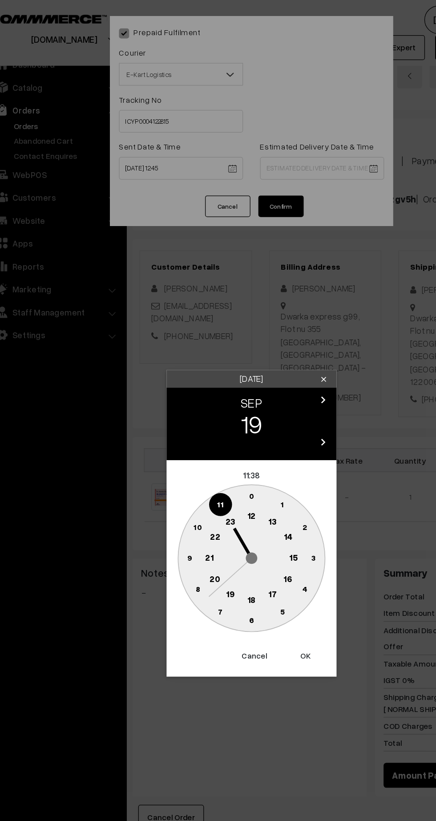
click at [184, 439] on text "21" at bounding box center [185, 438] width 7 height 8
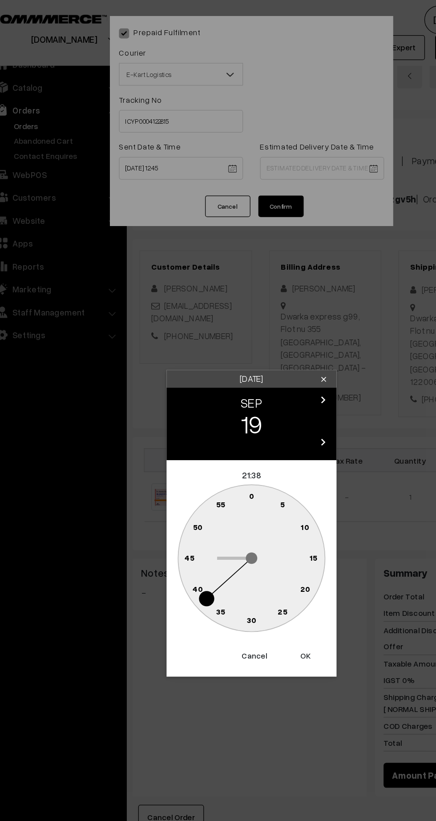
click at [218, 487] on text "30" at bounding box center [219, 487] width 8 height 8
type input "19-09-2025 21:30"
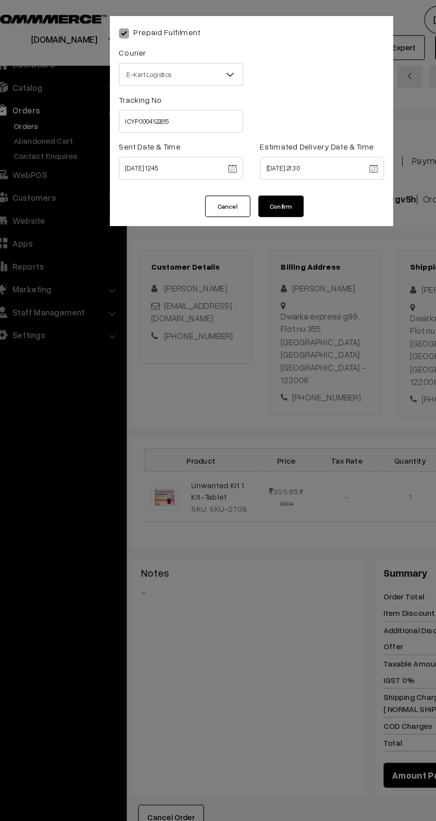
click at [248, 168] on button "Confirm" at bounding box center [241, 162] width 36 height 17
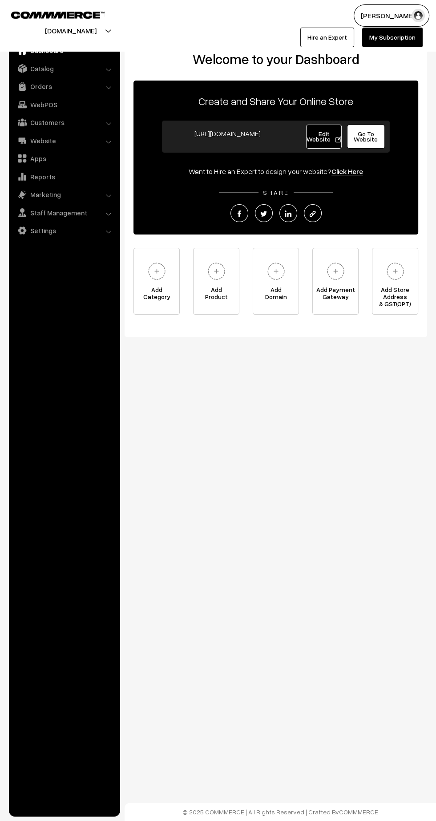
click at [43, 103] on link "WebPOS" at bounding box center [64, 105] width 106 height 16
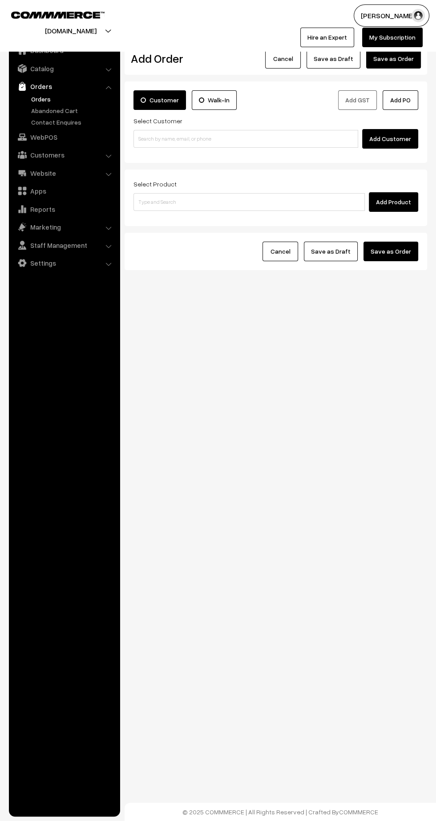
click at [41, 98] on link "Orders" at bounding box center [73, 98] width 88 height 9
